Goal: Task Accomplishment & Management: Manage account settings

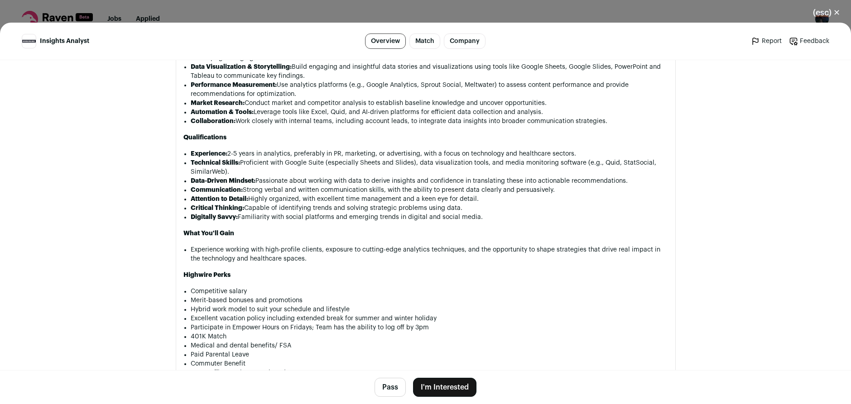
scroll to position [906, 0]
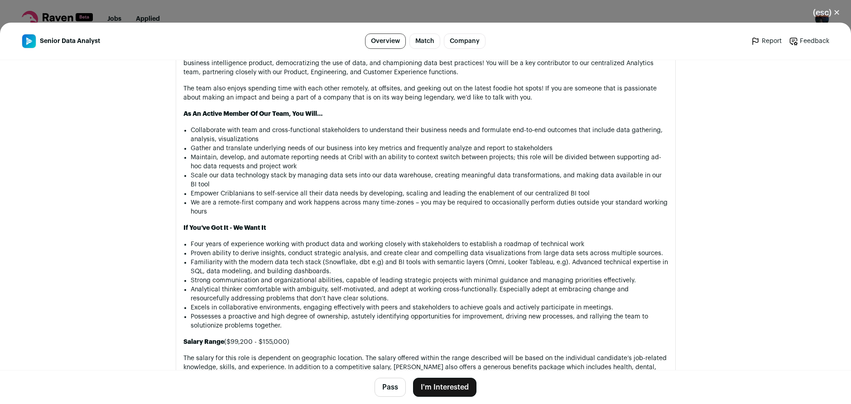
scroll to position [443, 0]
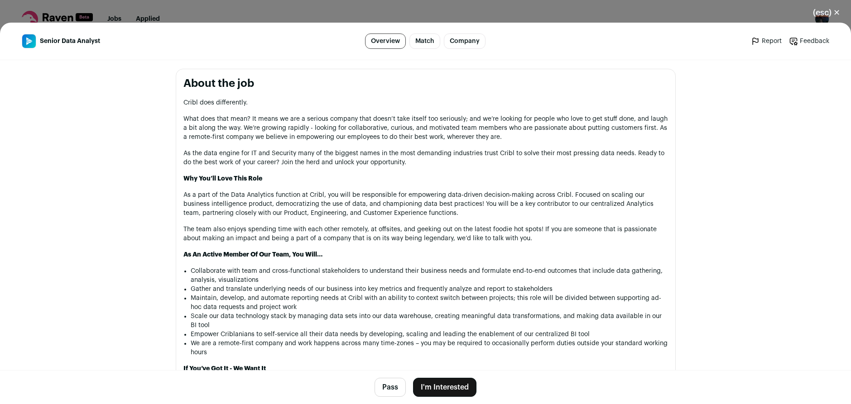
click at [159, 28] on header "Senior Data Analyst Overview Match Company Report Feedback Report Feedback" at bounding box center [425, 42] width 851 height 38
click at [63, 18] on div "(esc) ✕ Senior Data Analyst Overview Match Company Report Feedback Report Feedb…" at bounding box center [425, 202] width 851 height 404
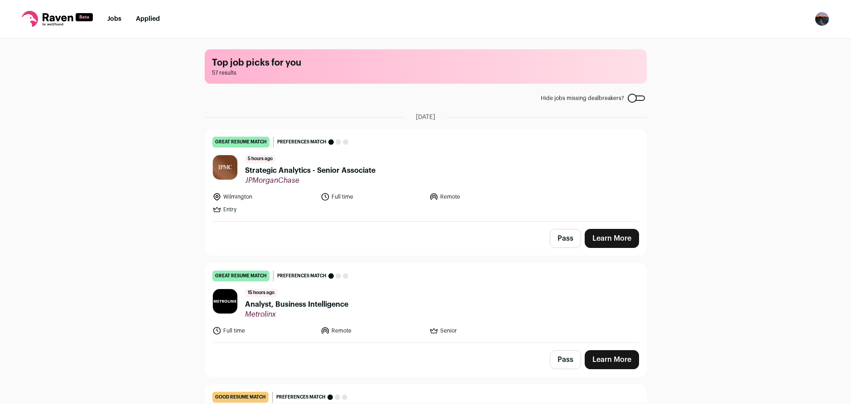
click at [119, 20] on link "Jobs" at bounding box center [114, 19] width 14 height 6
click at [819, 17] on img "Open dropdown" at bounding box center [822, 19] width 14 height 14
click at [767, 42] on link "Settings" at bounding box center [779, 42] width 100 height 22
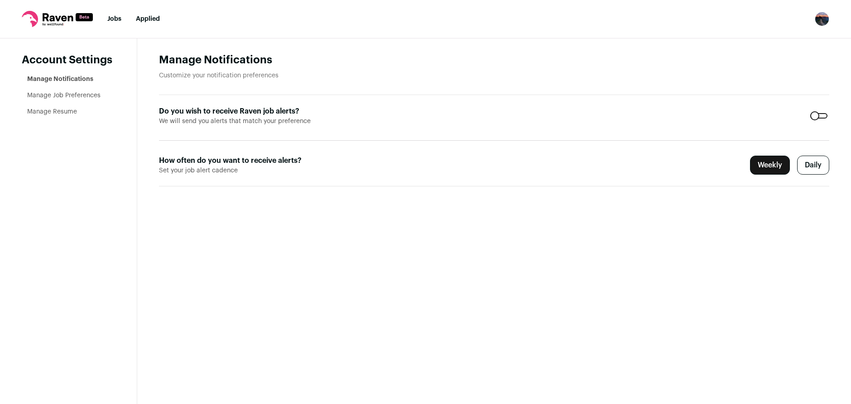
click at [76, 110] on link "Manage Resume" at bounding box center [52, 112] width 50 height 6
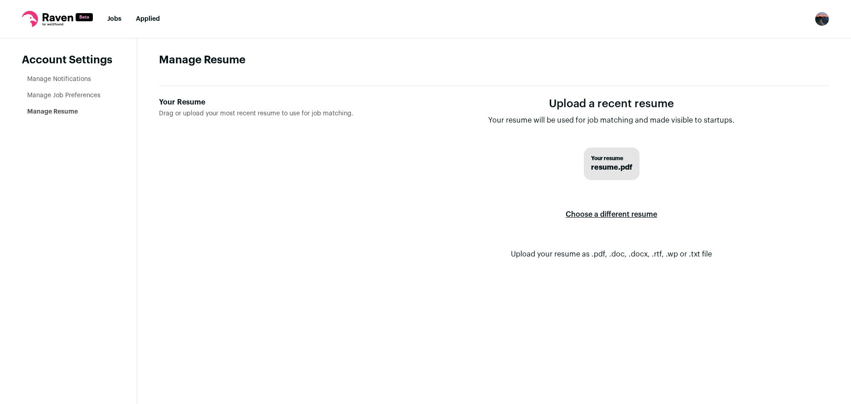
click at [605, 165] on span "resume.pdf" at bounding box center [611, 167] width 41 height 11
click at [605, 211] on label "Choose a different resume" at bounding box center [611, 214] width 91 height 25
click at [0, 0] on input "Your Resume Drag or upload your most recent resume to use for job matching." at bounding box center [0, 0] width 0 height 0
click at [612, 207] on label "Choose a different resume" at bounding box center [611, 214] width 91 height 25
click at [0, 0] on input "Your Resume Drag or upload your most recent resume to use for job matching." at bounding box center [0, 0] width 0 height 0
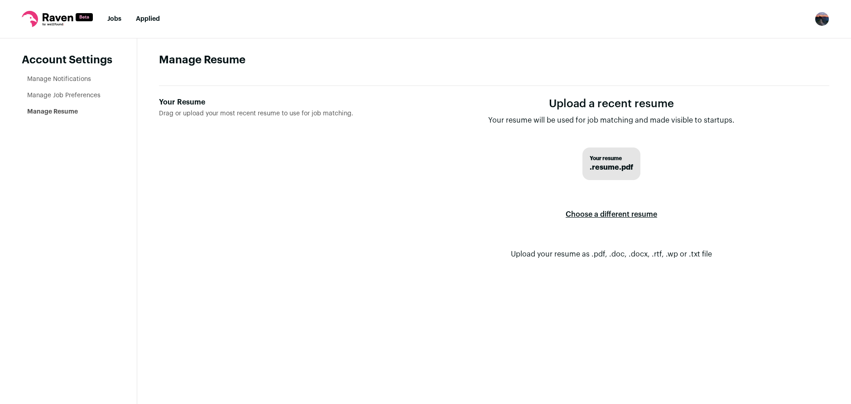
click at [391, 299] on main "Manage Resume Your Resume Drag or upload your most recent resume to use for job…" at bounding box center [494, 222] width 714 height 366
click at [407, 230] on form "Upload a recent resume Your resume will be used for job matching and made visib…" at bounding box center [612, 186] width 436 height 178
click at [520, 245] on form "Upload a recent resume Your resume will be used for job matching and made visib…" at bounding box center [612, 186] width 436 height 178
